Goal: Communication & Community: Answer question/provide support

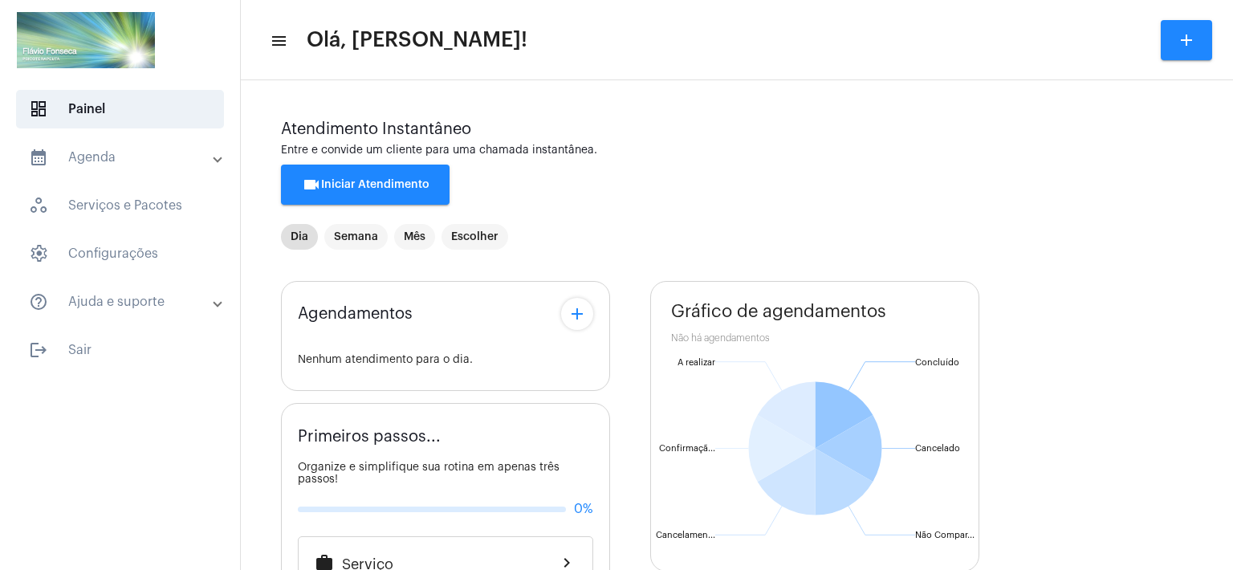
click at [821, 49] on mat-toolbar-row "menu Olá, [PERSON_NAME]! add" at bounding box center [737, 39] width 992 height 51
click at [395, 183] on span "videocam Iniciar Atendimento" at bounding box center [366, 184] width 128 height 11
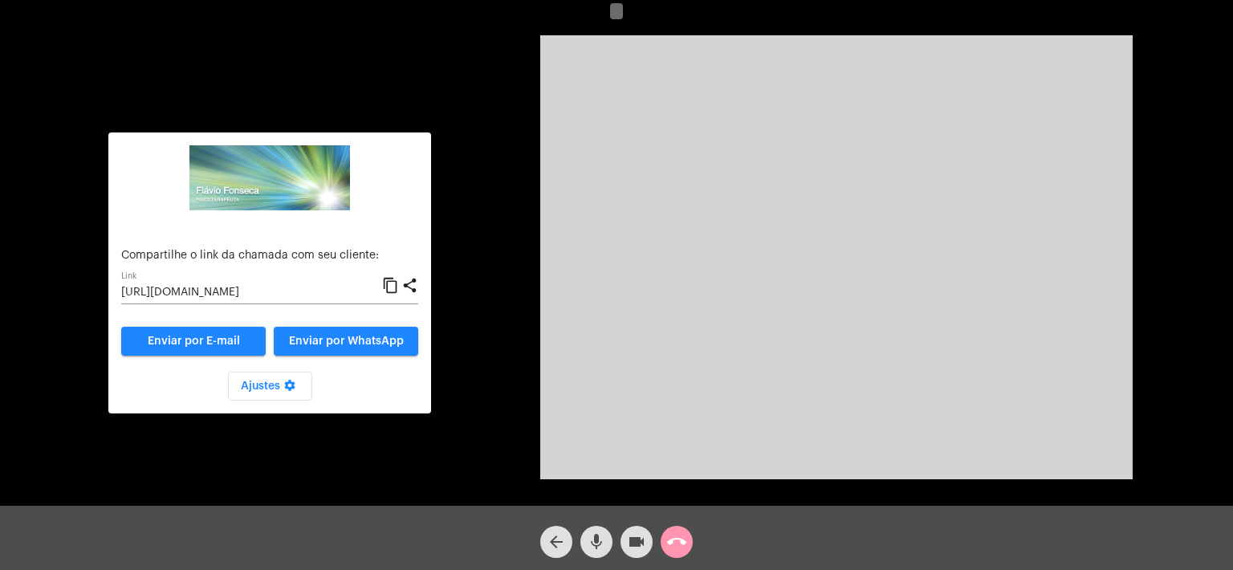
click at [344, 291] on input "[URL][DOMAIN_NAME]" at bounding box center [251, 293] width 261 height 13
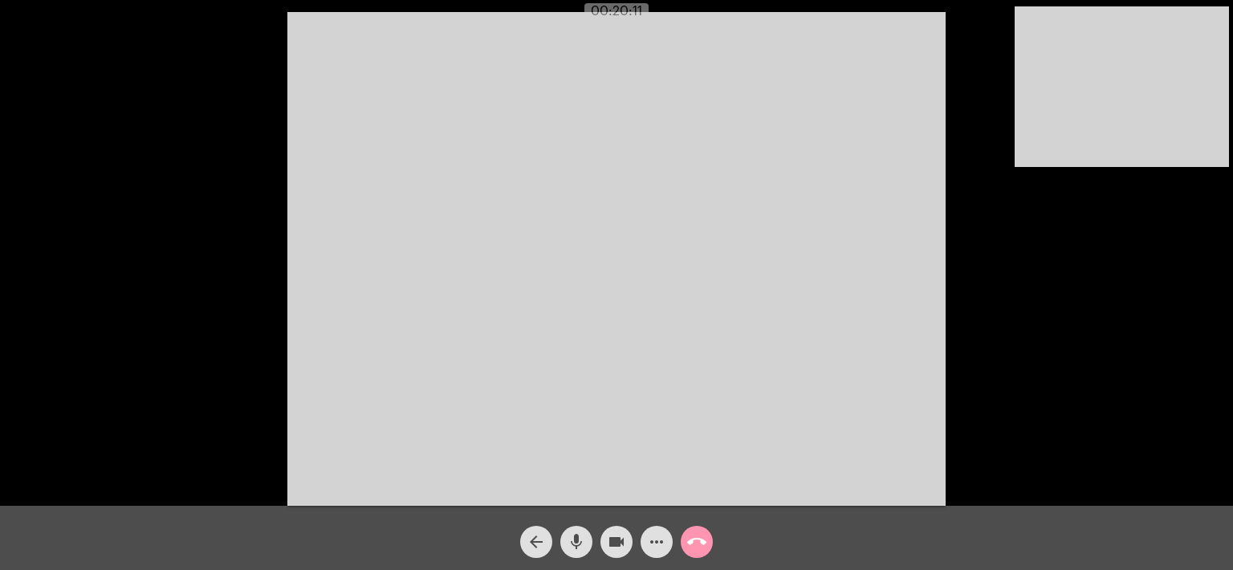
click at [973, 68] on div "Acessando Câmera e Microfone..." at bounding box center [617, 257] width 1230 height 506
click at [698, 547] on mat-icon "call_end" at bounding box center [696, 541] width 19 height 19
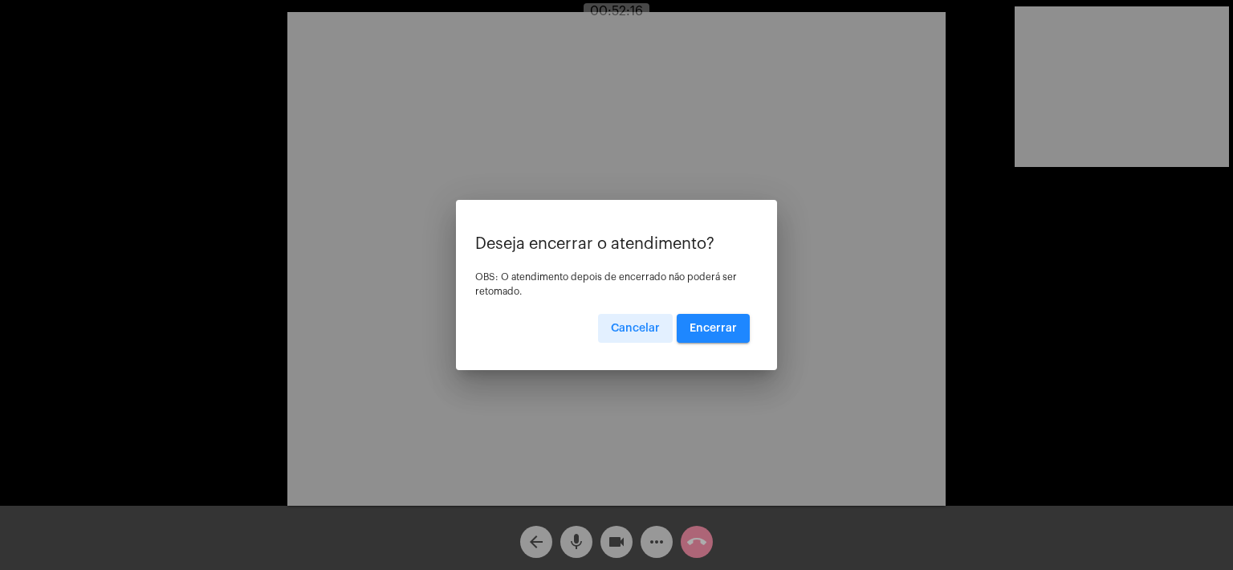
click at [717, 308] on div "Deseja encerrar o atendimento? OBS: O atendimento depois de encerrado não poder…" at bounding box center [616, 289] width 283 height 108
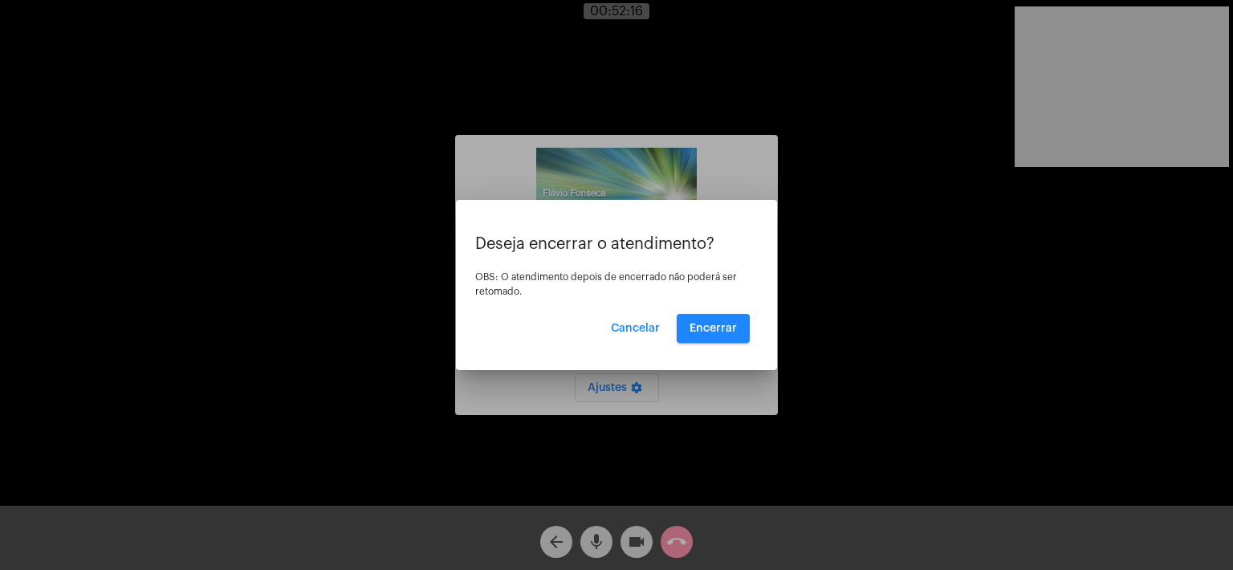
click at [718, 324] on span "Encerrar" at bounding box center [713, 328] width 47 height 11
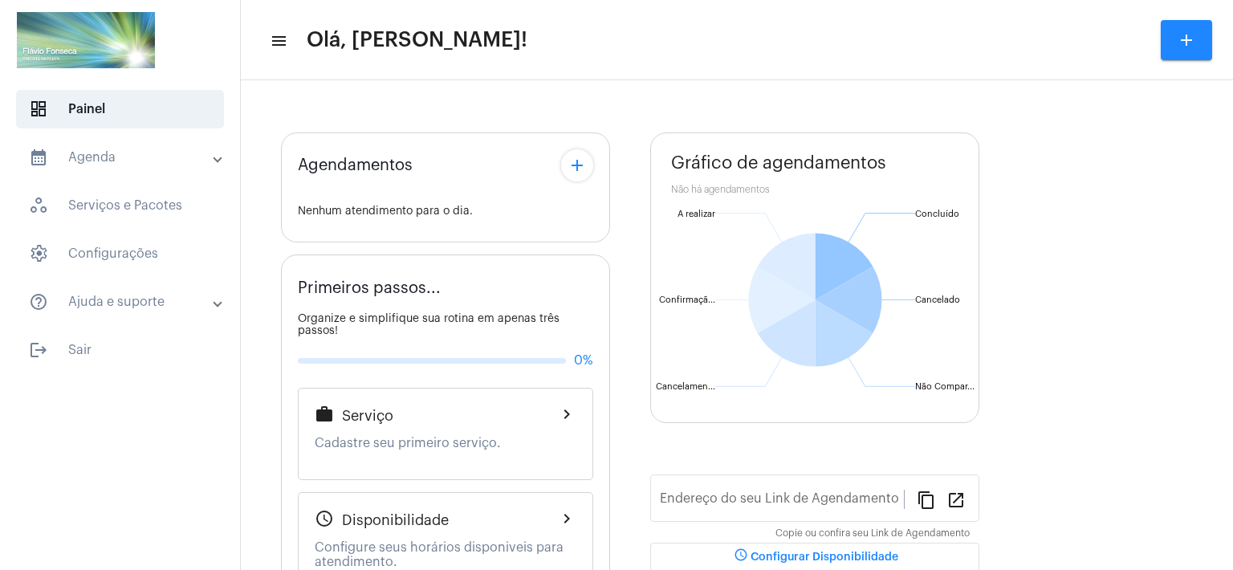
type input "[URL][DOMAIN_NAME]"
